Goal: Task Accomplishment & Management: Manage account settings

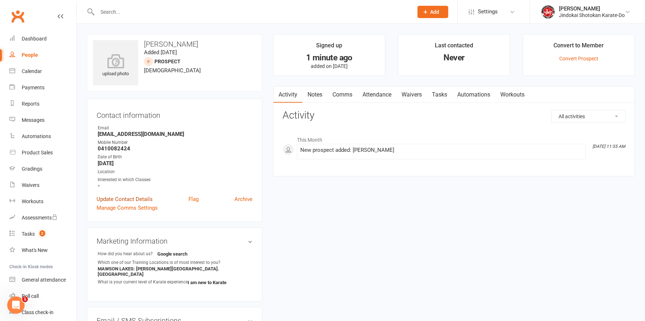
click at [116, 200] on link "Update Contact Details" at bounding box center [125, 199] width 56 height 9
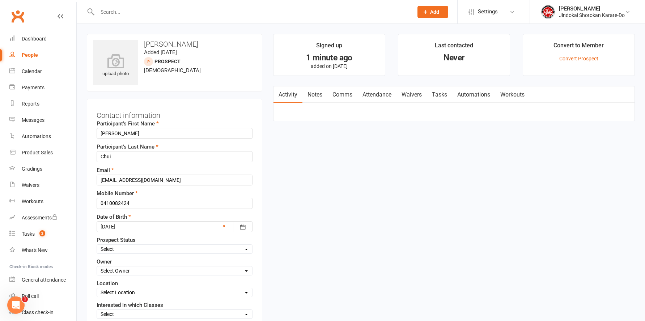
scroll to position [34, 0]
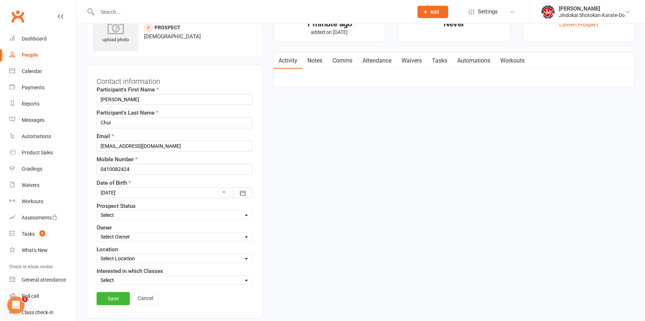
click at [114, 238] on select "Select Owner [PERSON_NAME] [PERSON_NAME] [PERSON_NAME] [PERSON_NAME]" at bounding box center [174, 237] width 155 height 8
select select "0"
click at [97, 233] on select "Select Owner [PERSON_NAME] [PERSON_NAME] [PERSON_NAME] [PERSON_NAME]" at bounding box center [174, 237] width 155 height 8
click at [120, 256] on select "Select Location [GEOGRAPHIC_DATA] - [GEOGRAPHIC_DATA] - [GEOGRAPHIC_DATA][PERSO…" at bounding box center [174, 259] width 155 height 8
select select "2"
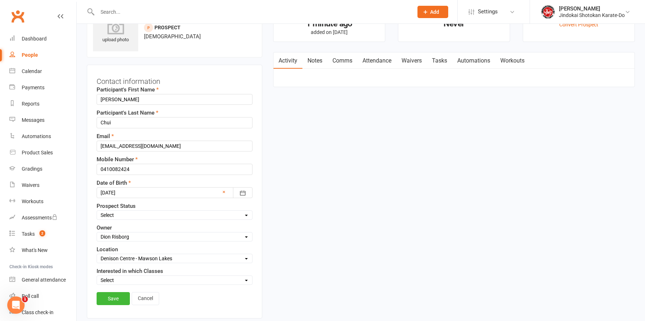
click at [97, 255] on select "Select Location [GEOGRAPHIC_DATA] - [GEOGRAPHIC_DATA] - [GEOGRAPHIC_DATA][PERSO…" at bounding box center [174, 259] width 155 height 8
click at [123, 259] on select "Select Location [GEOGRAPHIC_DATA] - [GEOGRAPHIC_DATA] - [GEOGRAPHIC_DATA][PERSO…" at bounding box center [174, 259] width 155 height 8
click at [118, 279] on select "Select [GEOGRAPHIC_DATA] location [GEOGRAPHIC_DATA] location [GEOGRAPHIC_DATA] …" at bounding box center [174, 280] width 155 height 8
select select "[GEOGRAPHIC_DATA] location"
click at [97, 277] on select "Select [GEOGRAPHIC_DATA] location [GEOGRAPHIC_DATA] location [GEOGRAPHIC_DATA] …" at bounding box center [174, 280] width 155 height 8
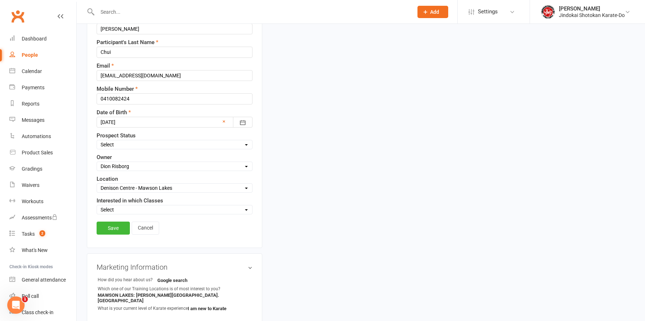
scroll to position [143, 0]
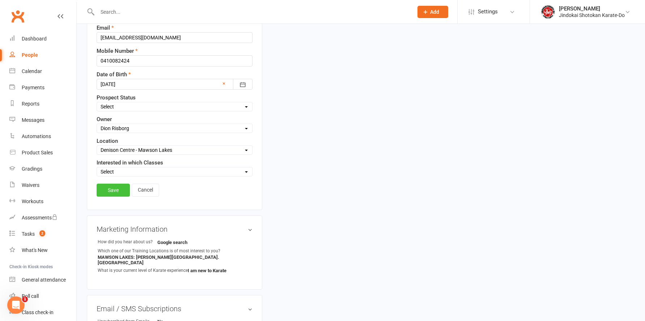
click at [111, 191] on link "Save" at bounding box center [113, 190] width 33 height 13
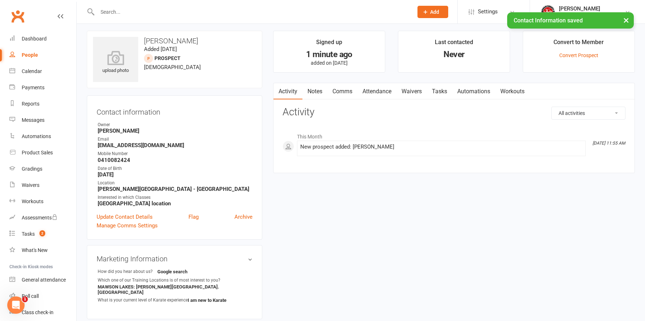
scroll to position [0, 0]
